Goal: Task Accomplishment & Management: Manage account settings

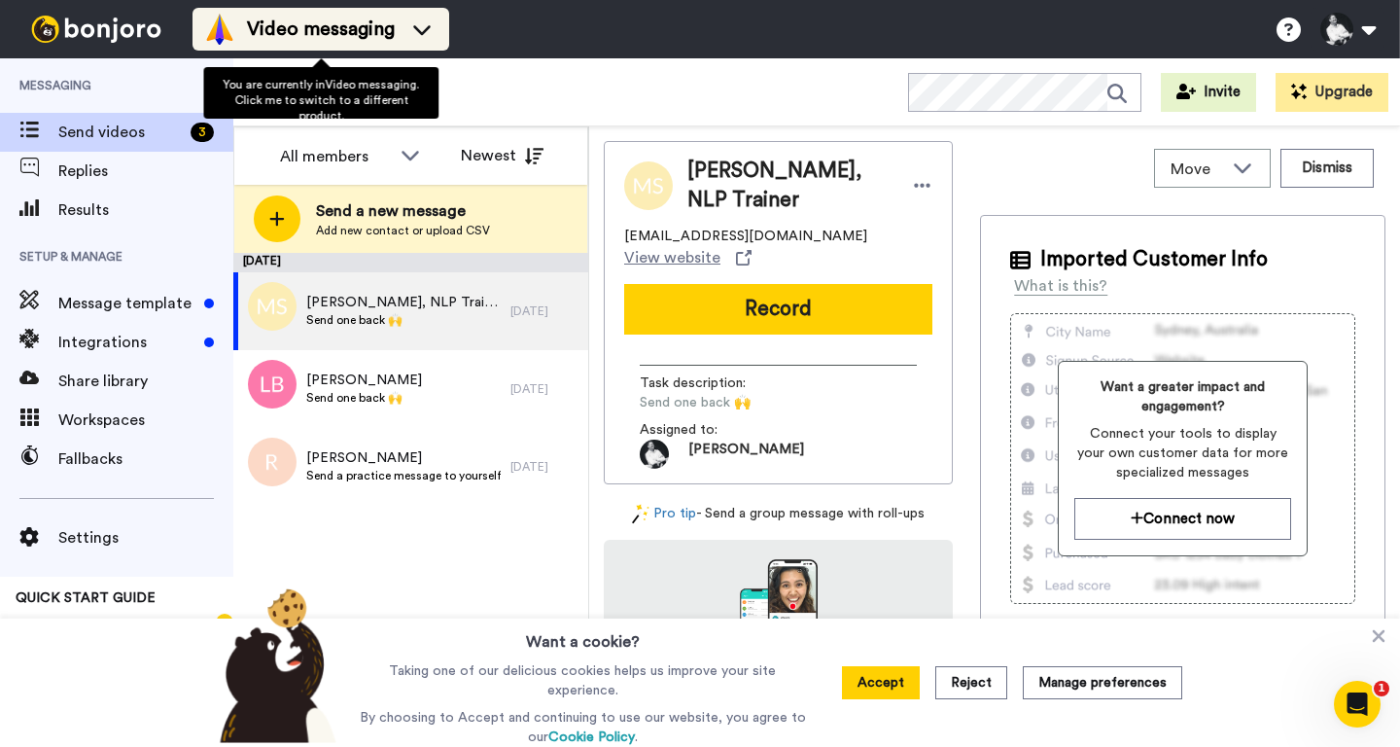
click at [408, 25] on icon at bounding box center [421, 28] width 31 height 19
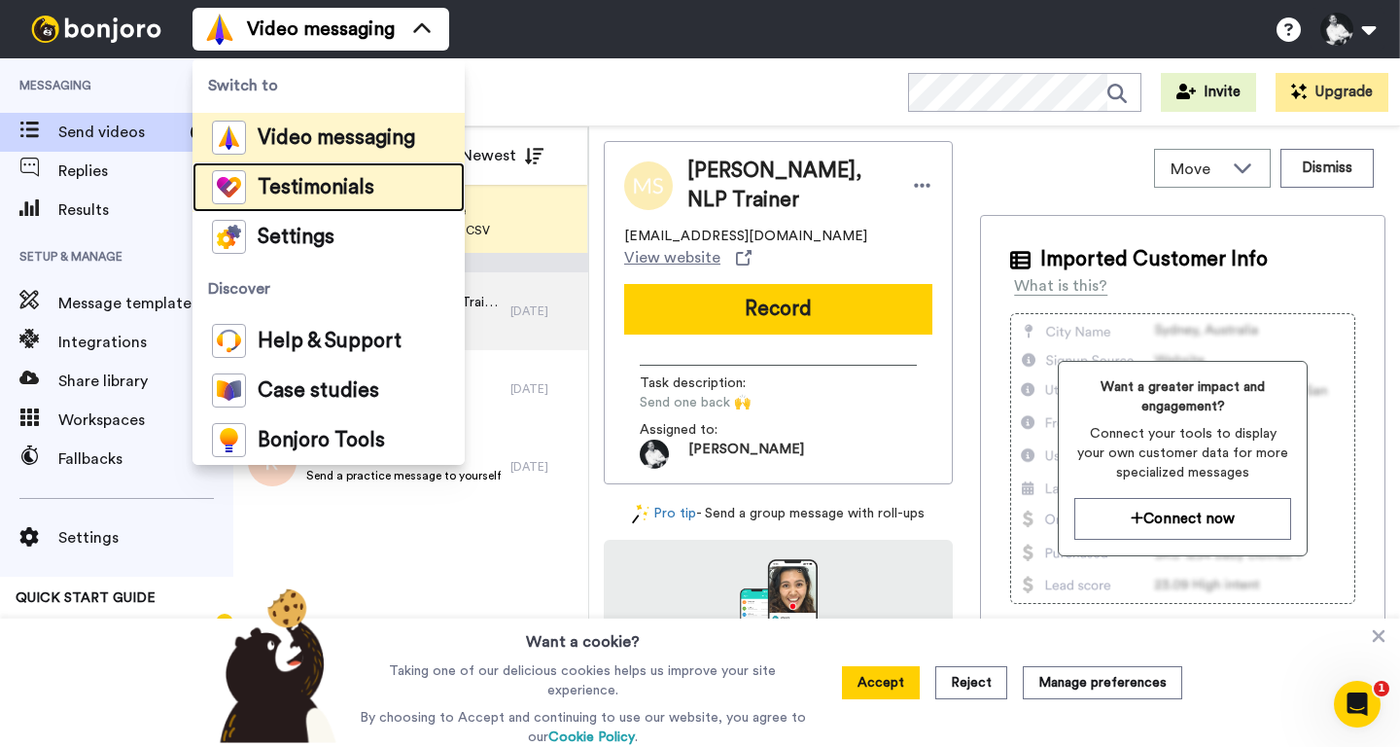
click at [327, 185] on span "Testimonials" at bounding box center [316, 187] width 117 height 19
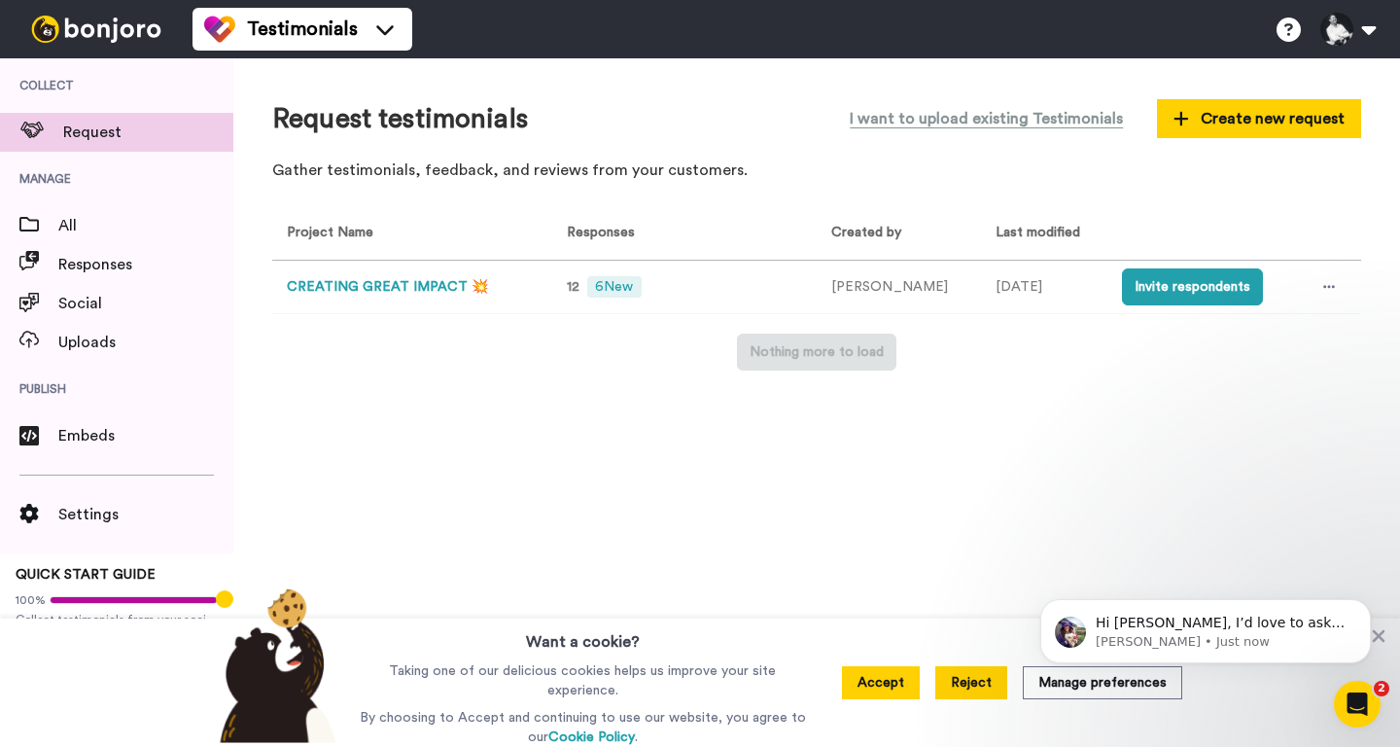
click at [984, 687] on button "Reject" at bounding box center [971, 682] width 72 height 33
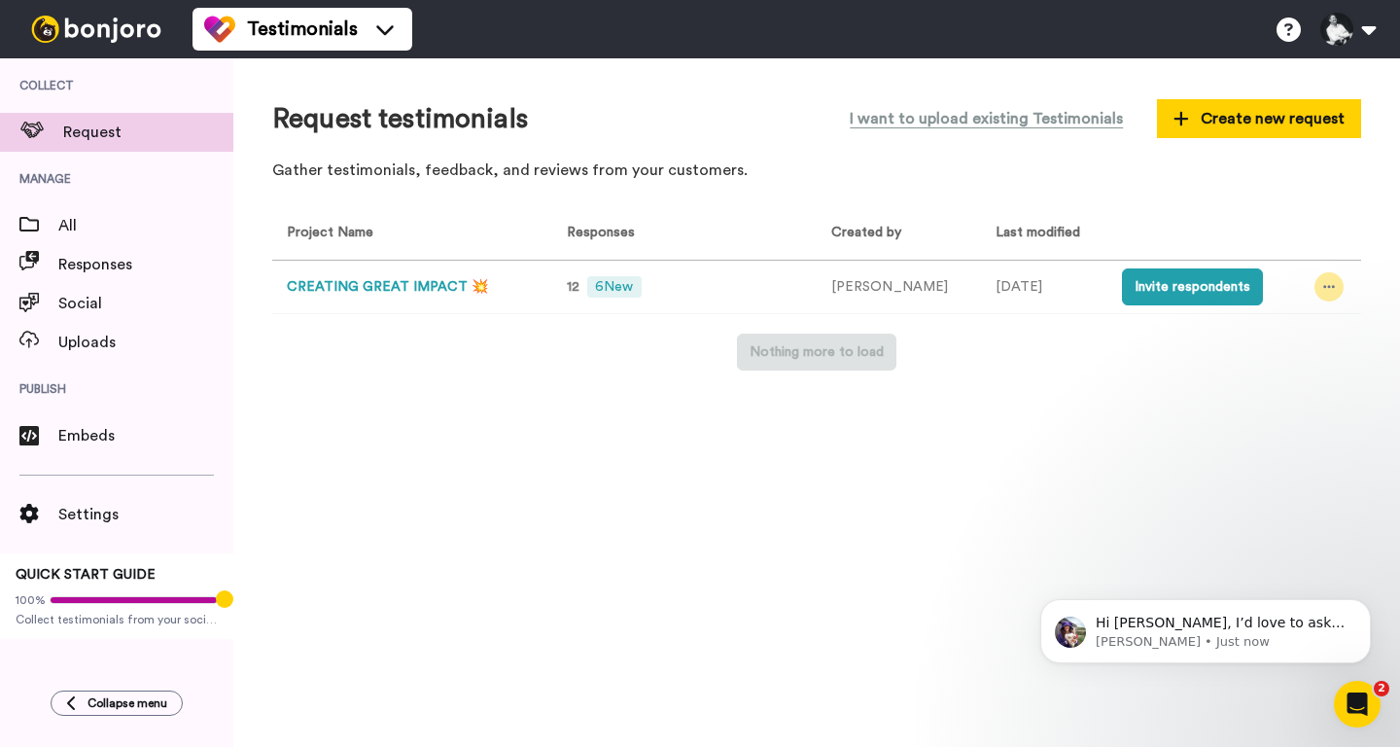
click at [1323, 290] on icon at bounding box center [1329, 287] width 12 height 14
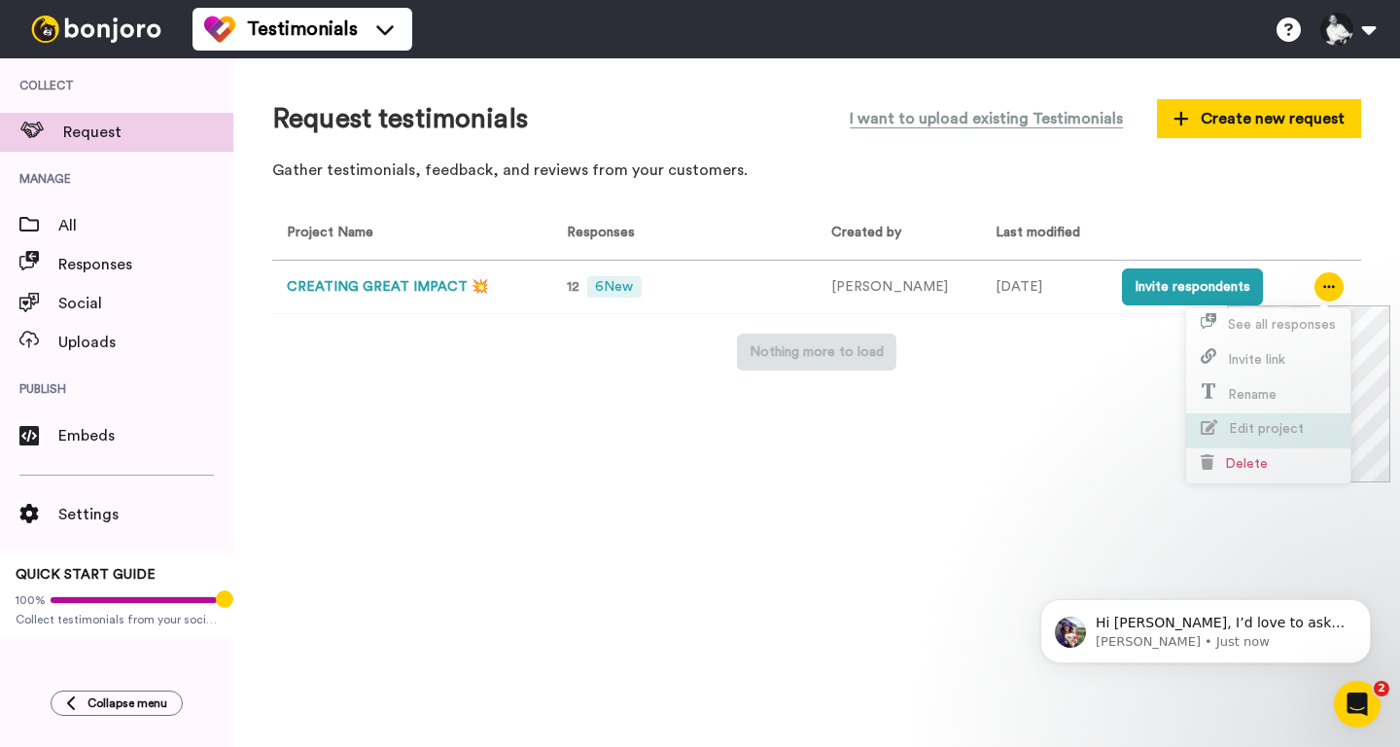
click at [1290, 425] on span "Edit project" at bounding box center [1266, 429] width 75 height 14
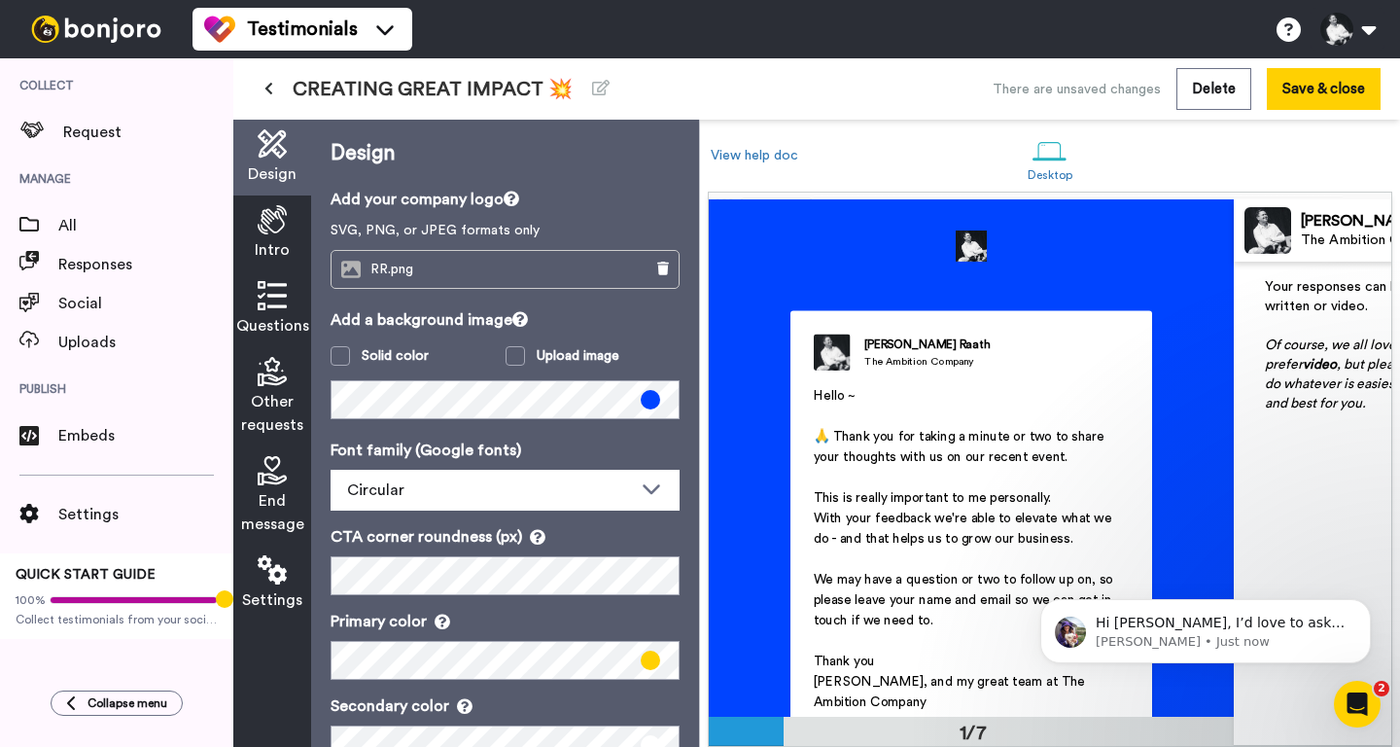
click at [263, 298] on icon at bounding box center [272, 295] width 29 height 29
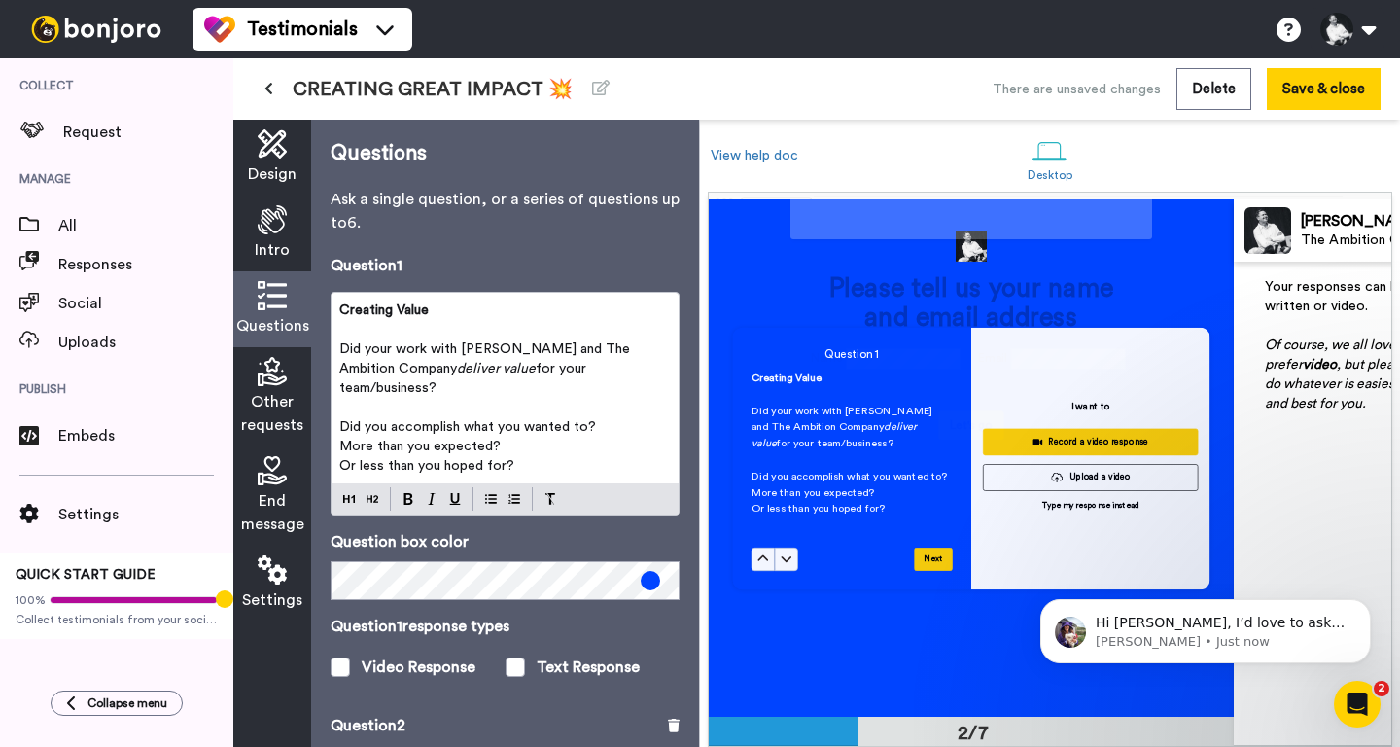
scroll to position [517, 0]
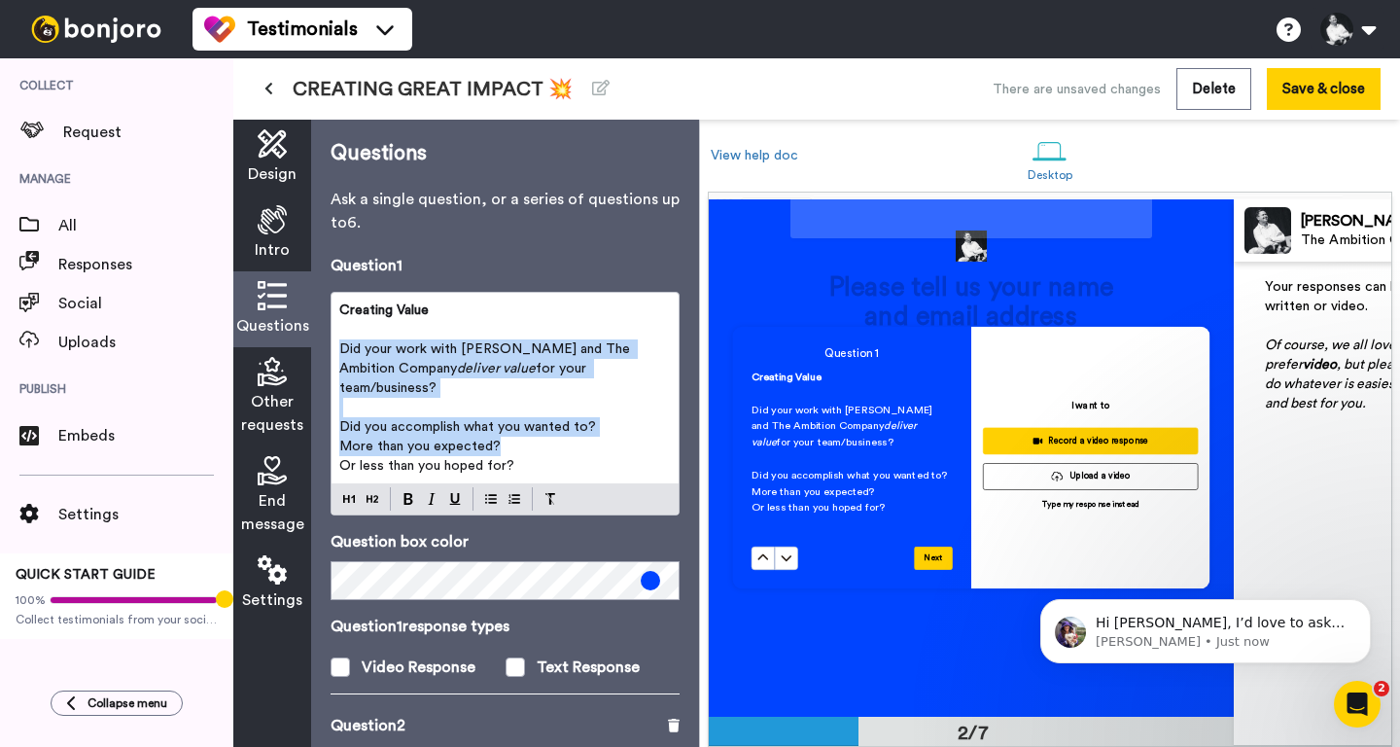
drag, startPoint x: 341, startPoint y: 352, endPoint x: 570, endPoint y: 432, distance: 242.0
click at [570, 432] on div "Creating Value ﻿ Did your work with Russell and The Ambition Company deliver va…" at bounding box center [505, 388] width 347 height 191
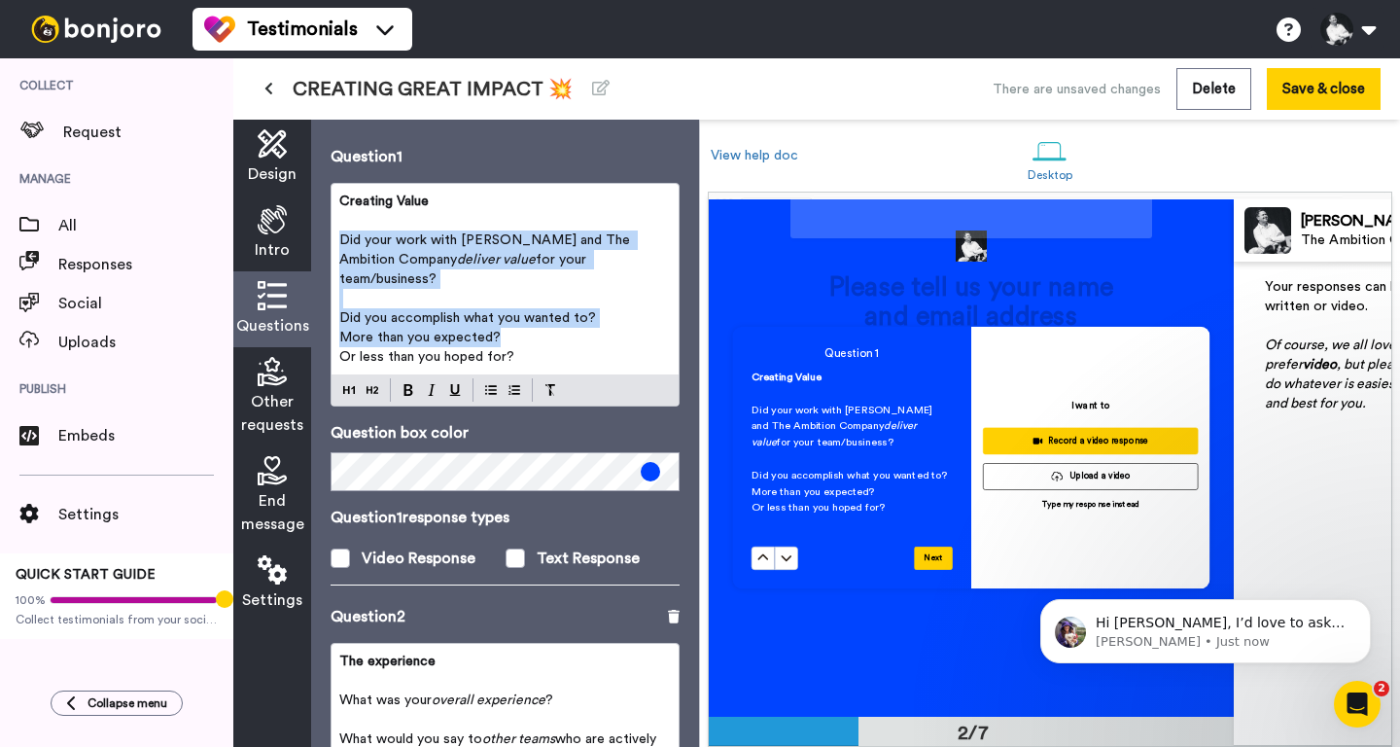
scroll to position [116, 0]
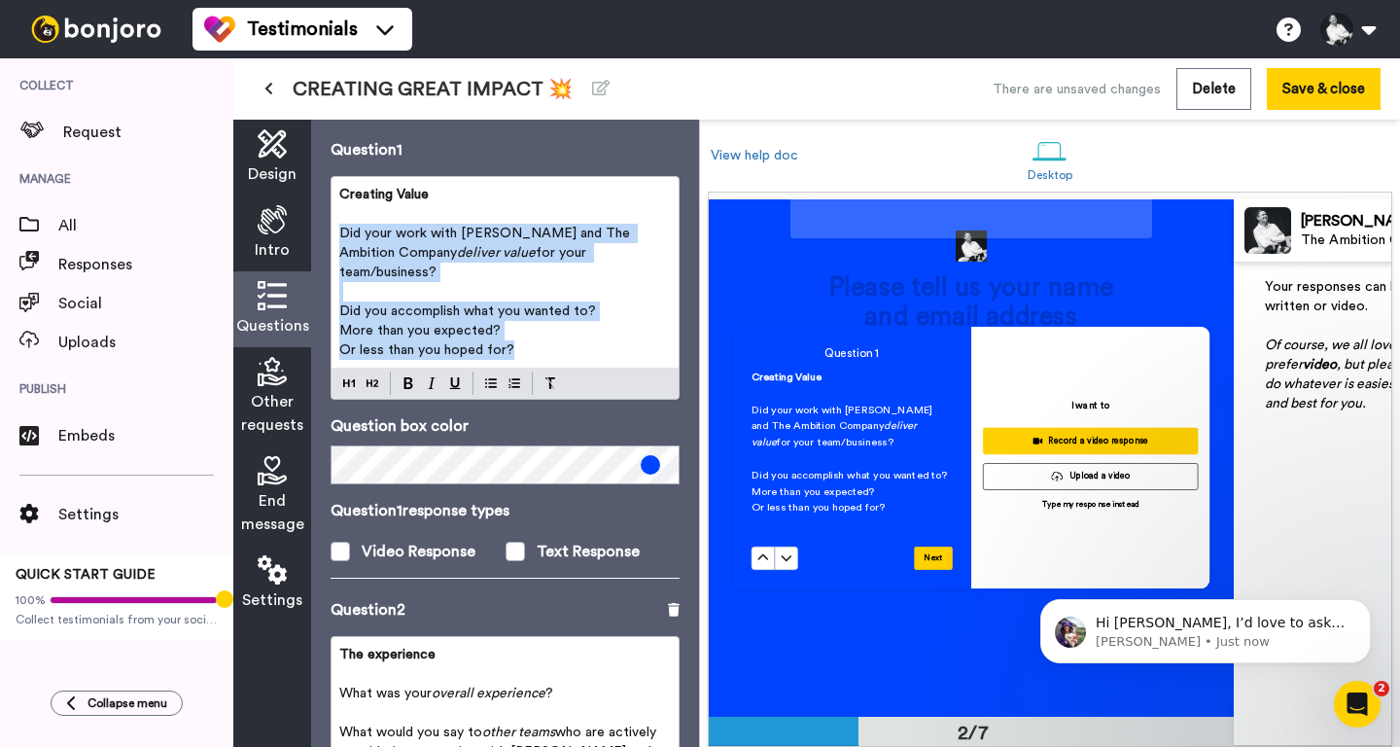
click at [542, 340] on p "Or less than you hoped for?" at bounding box center [505, 349] width 332 height 19
copy div "Did your work with Russell and The Ambition Company deliver value for your team…"
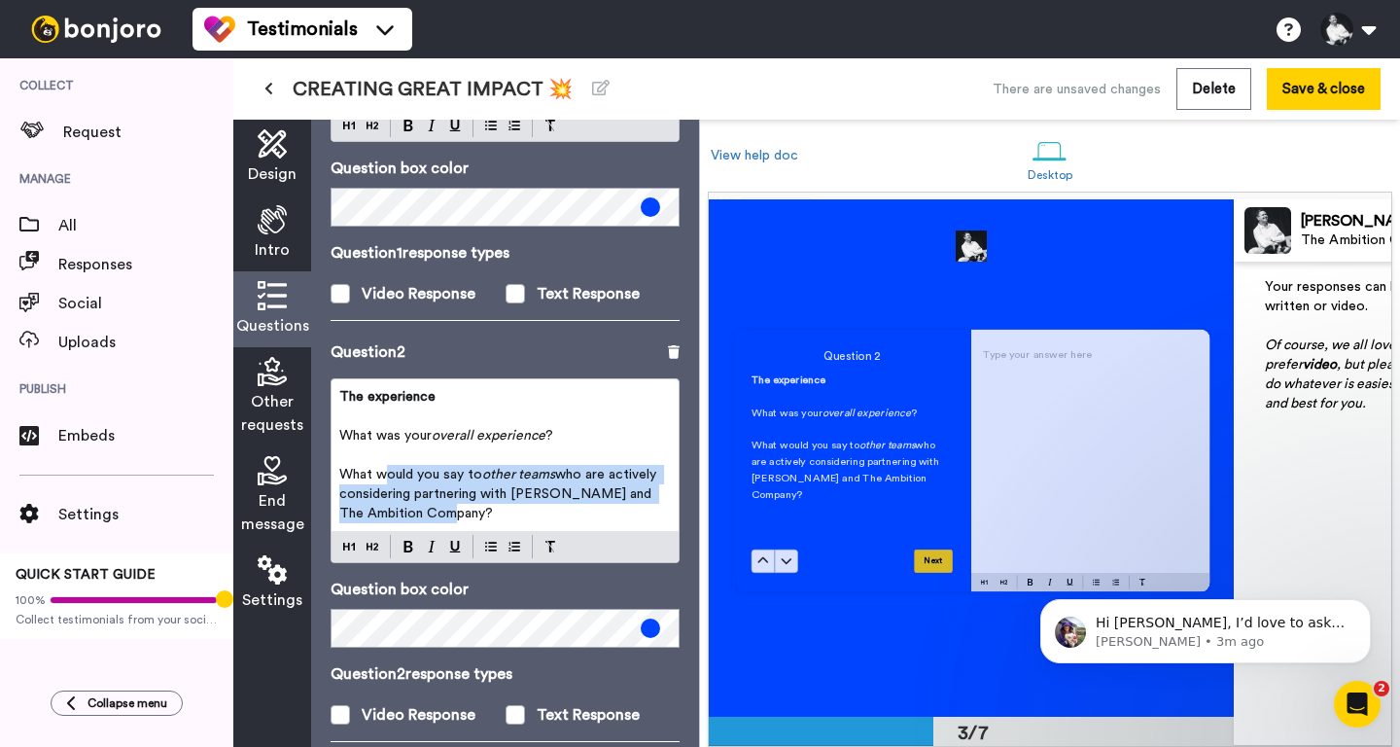
scroll to position [1033, 0]
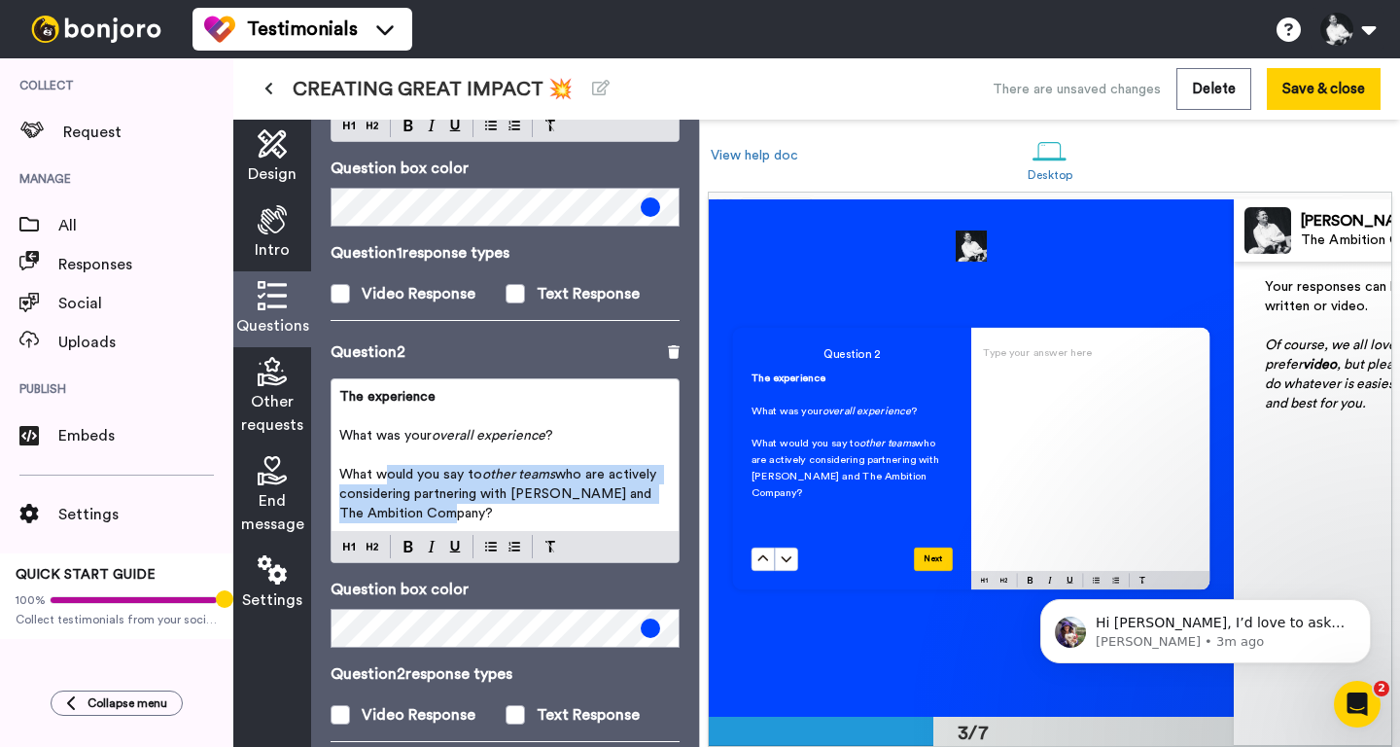
drag, startPoint x: 457, startPoint y: 501, endPoint x: 337, endPoint y: 413, distance: 148.2
click at [337, 413] on div "The experience ﻿ What was your overall experience ? ﻿ What would you say to oth…" at bounding box center [505, 455] width 347 height 152
drag, startPoint x: 337, startPoint y: 413, endPoint x: 450, endPoint y: 503, distance: 143.9
click at [450, 503] on div "The experience ﻿ What was your overall experience ? ﻿ What would you say to oth…" at bounding box center [505, 455] width 347 height 152
copy div "What was your overall experience ? ﻿ What would you say to other teams who are …"
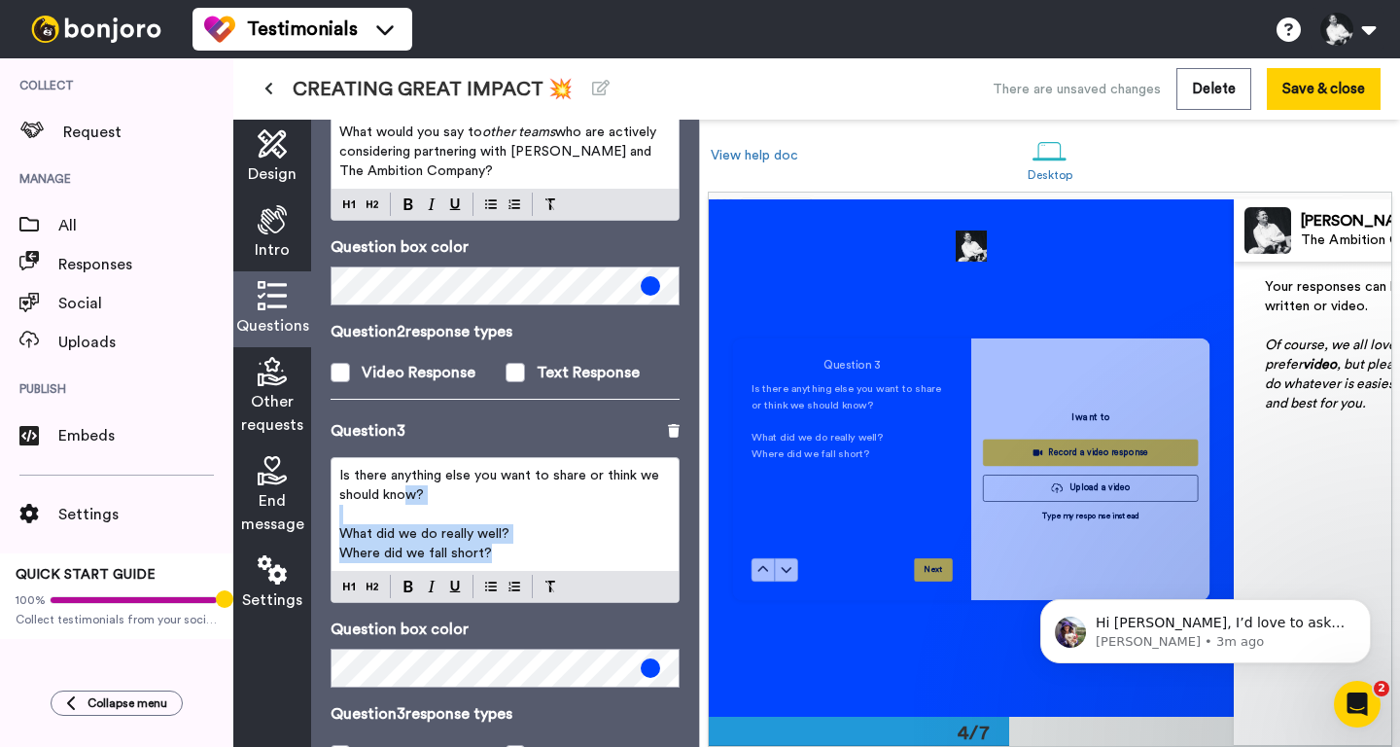
scroll to position [1550, 0]
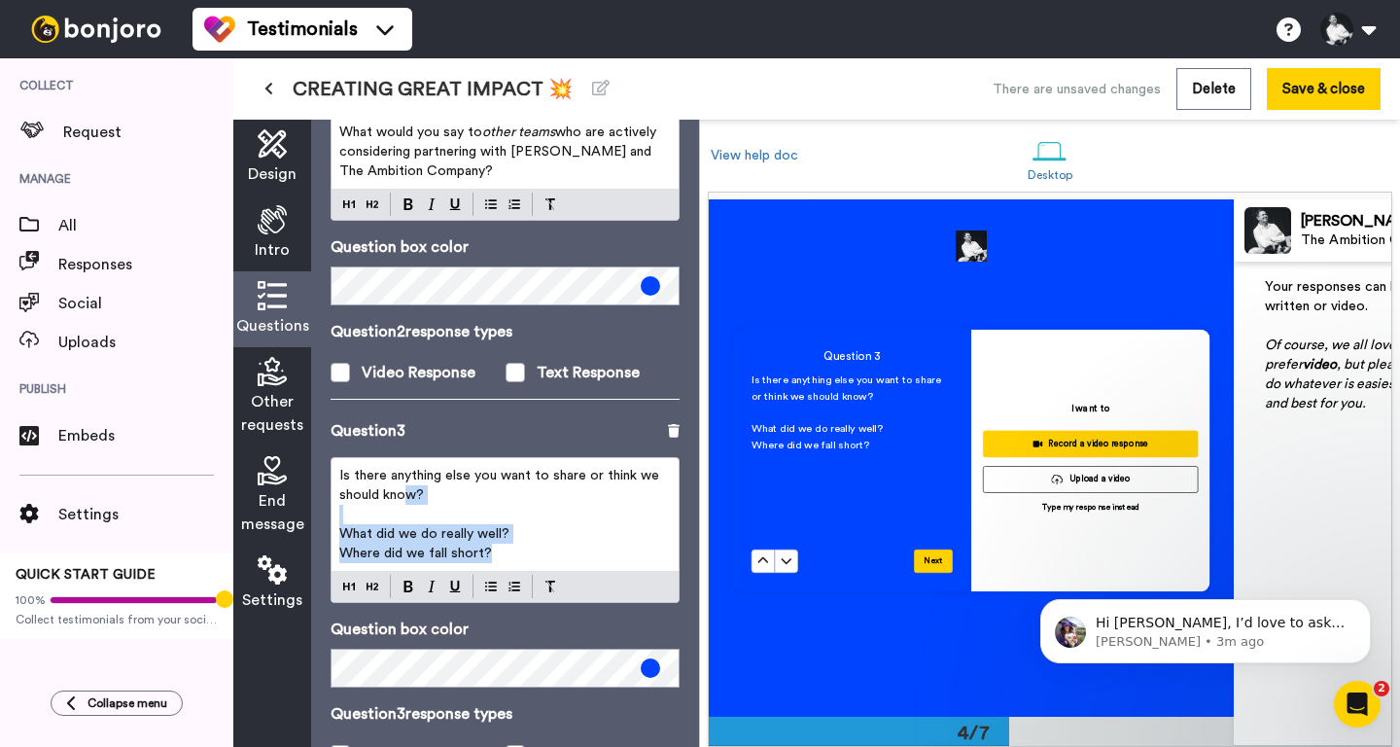
drag, startPoint x: 540, startPoint y: 533, endPoint x: 328, endPoint y: 454, distance: 226.1
click at [328, 454] on div "Questions Ask a single question, or a series of questions up to 6 . Question 1 …" at bounding box center [505, 433] width 388 height 627
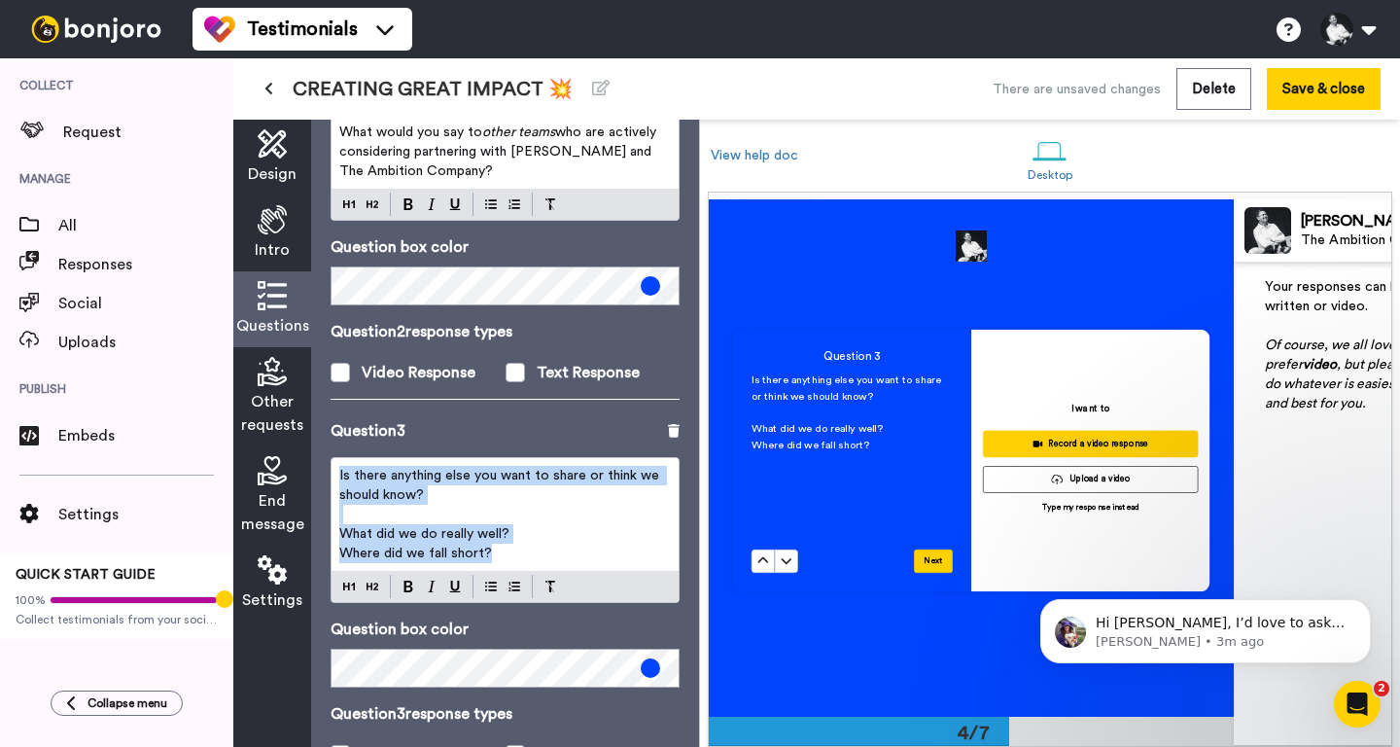
drag, startPoint x: 340, startPoint y: 459, endPoint x: 517, endPoint y: 535, distance: 192.5
click at [517, 535] on div "Is there anything else you want to share or think we should know? ﻿ What did we…" at bounding box center [505, 514] width 347 height 113
copy div "Is there anything else you want to share or think we should know? ﻿ What did we…"
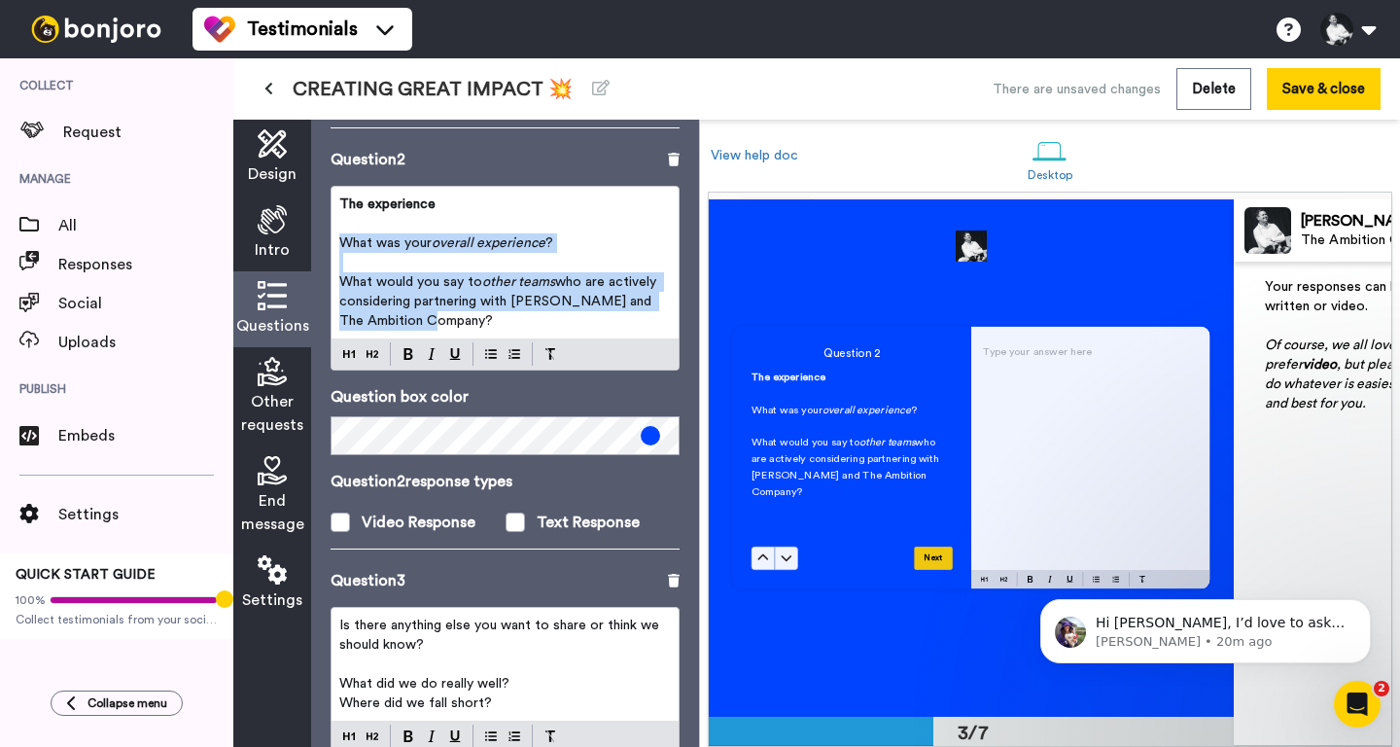
scroll to position [1033, 0]
drag, startPoint x: 430, startPoint y: 307, endPoint x: 354, endPoint y: 277, distance: 81.6
click at [354, 277] on p "What would you say to other teams who are actively considering partnering with …" at bounding box center [505, 301] width 332 height 58
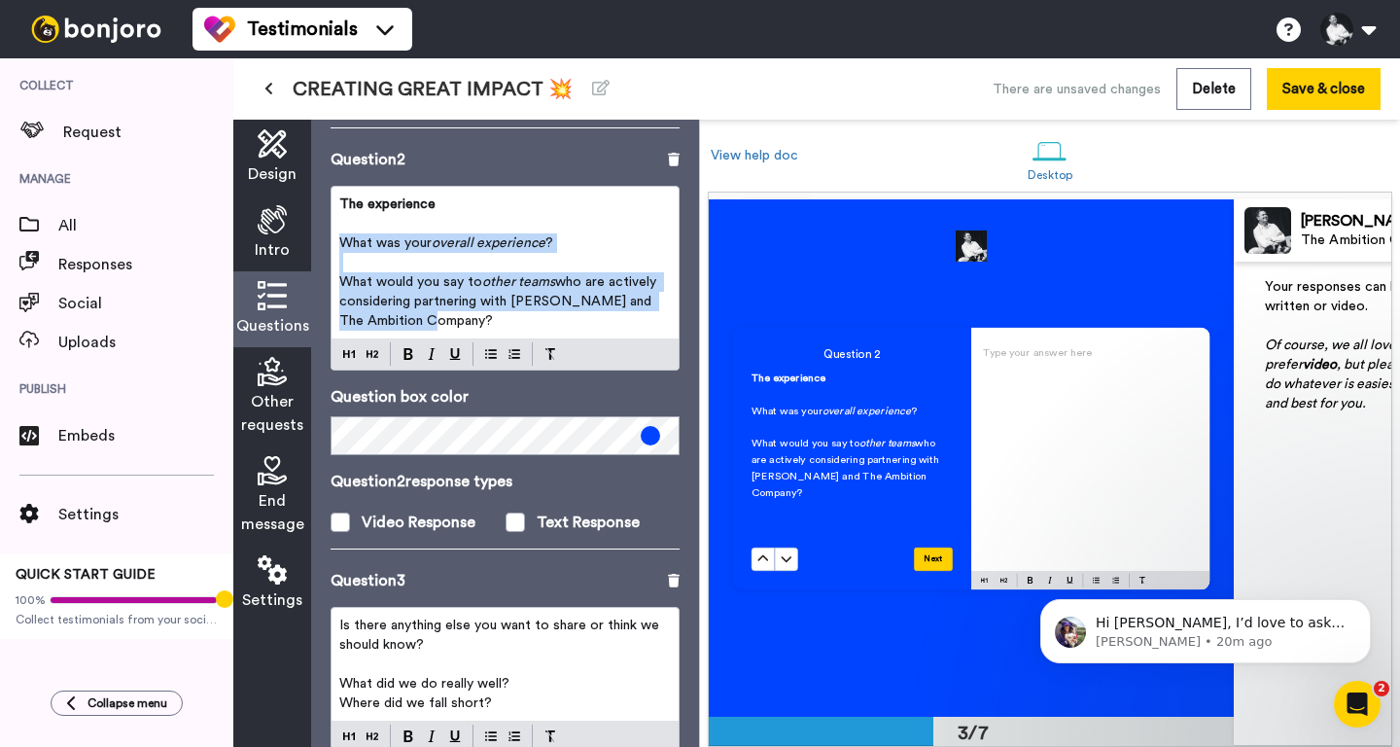
copy div "What was your overall experience ? ﻿ What would you say to other teams who are …"
